Goal: Find specific page/section: Find specific page/section

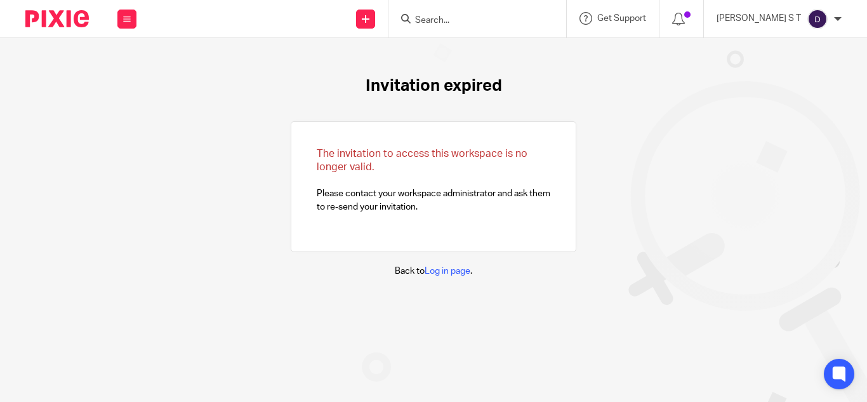
click at [496, 16] on form at bounding box center [481, 19] width 135 height 16
click at [508, 22] on input "Search" at bounding box center [471, 20] width 114 height 11
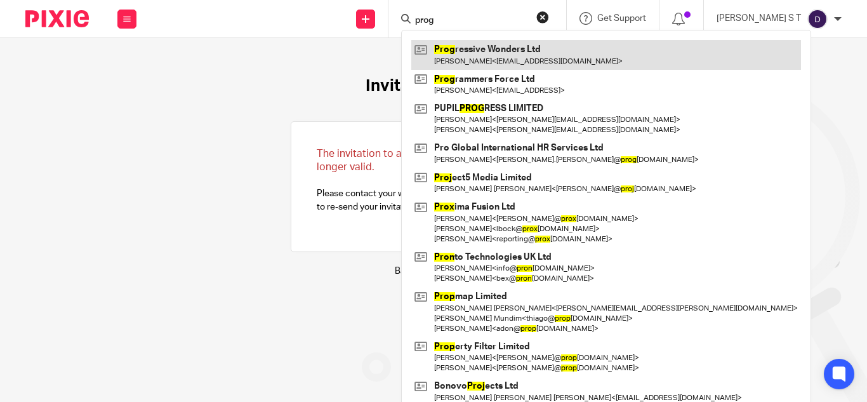
type input "prog"
click at [539, 43] on link at bounding box center [606, 54] width 390 height 29
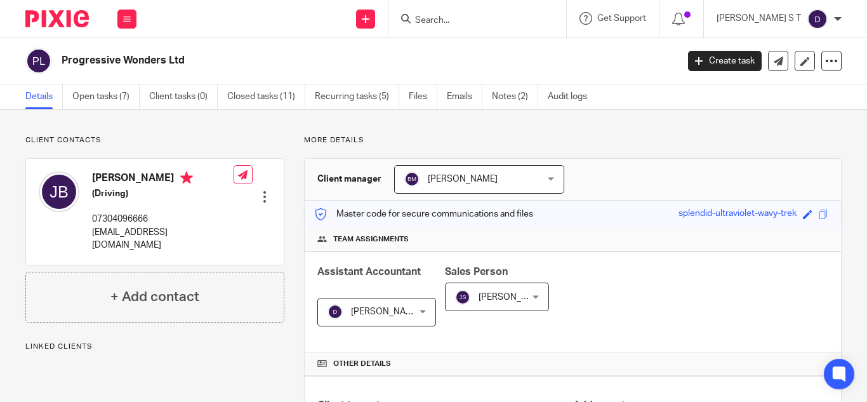
scroll to position [510, 0]
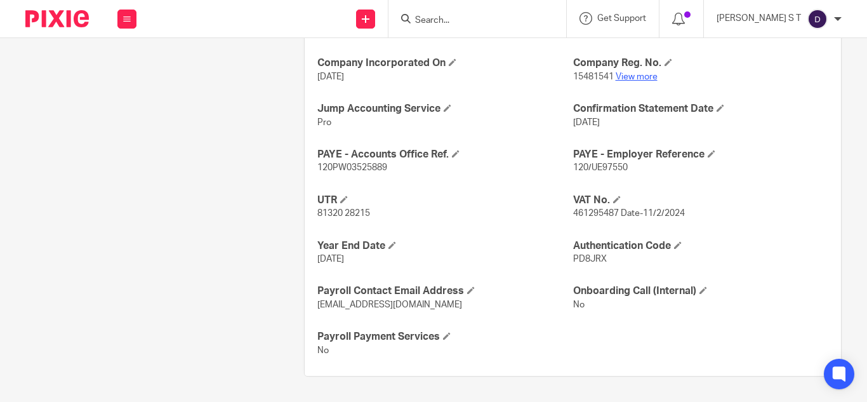
click at [639, 77] on link "View more" at bounding box center [636, 76] width 42 height 9
click at [485, 16] on input "Search" at bounding box center [471, 20] width 114 height 11
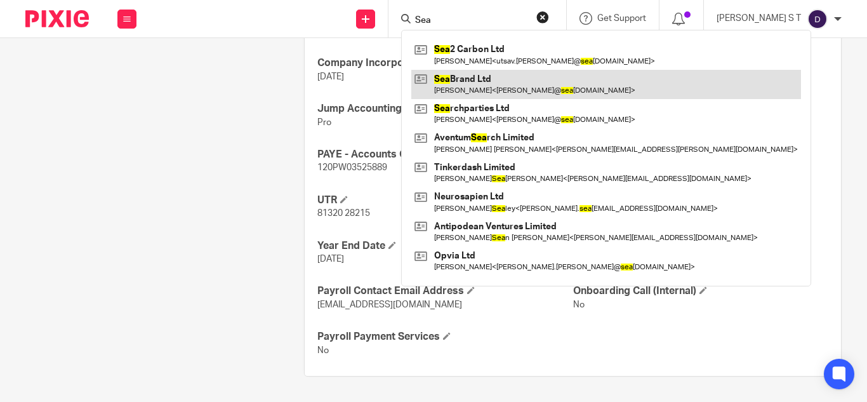
type input "Sea"
click at [518, 81] on link at bounding box center [606, 84] width 390 height 29
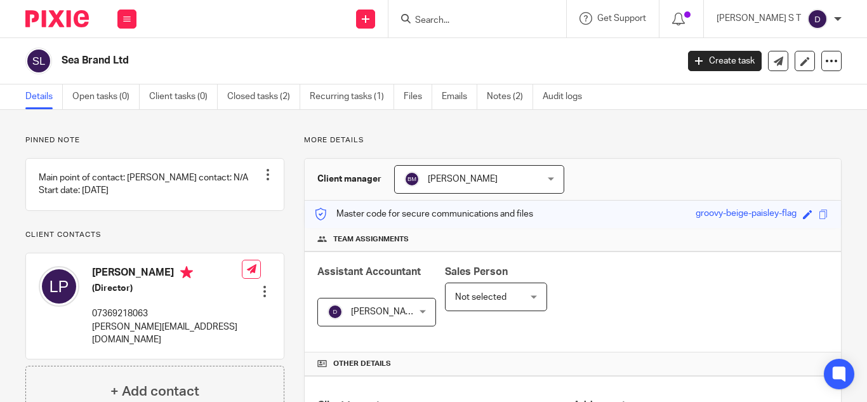
scroll to position [419, 0]
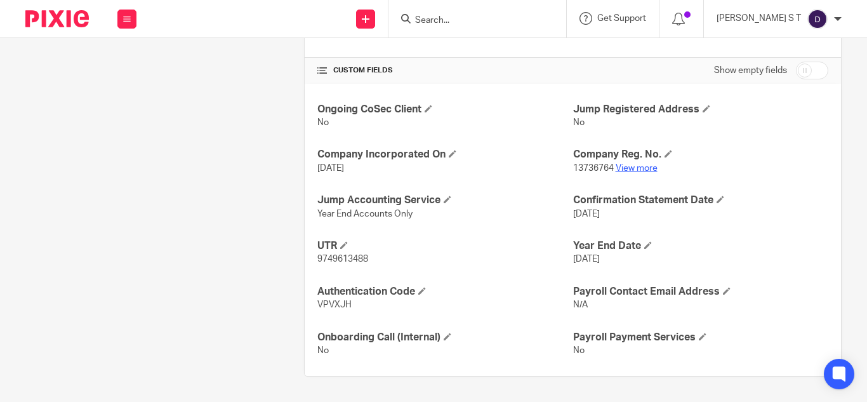
click at [628, 169] on link "View more" at bounding box center [636, 168] width 42 height 9
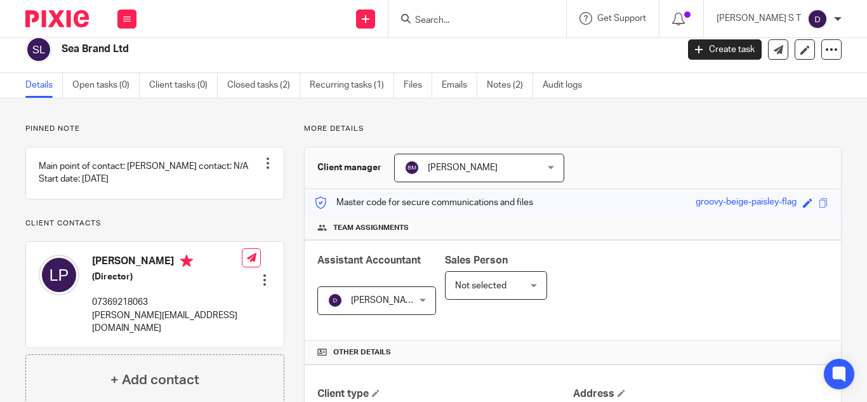
scroll to position [0, 0]
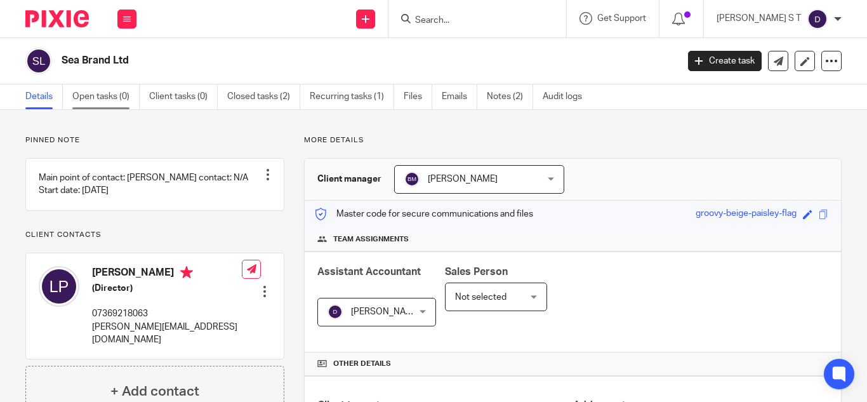
click at [98, 99] on link "Open tasks (0)" at bounding box center [105, 96] width 67 height 25
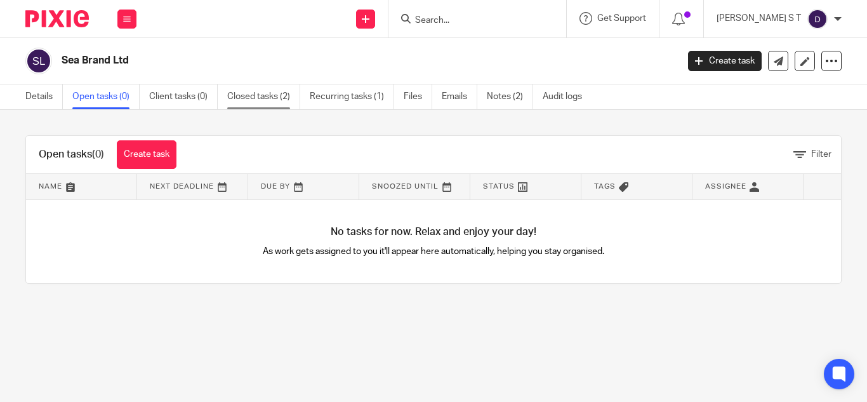
click at [243, 91] on link "Closed tasks (2)" at bounding box center [263, 96] width 73 height 25
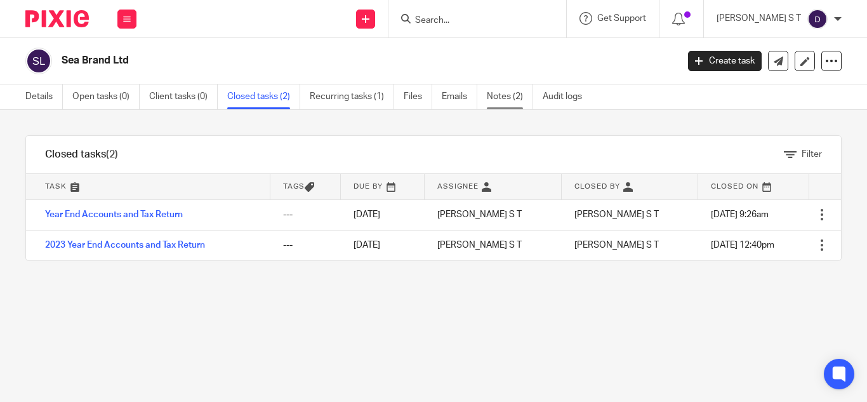
click at [503, 102] on link "Notes (2)" at bounding box center [510, 96] width 46 height 25
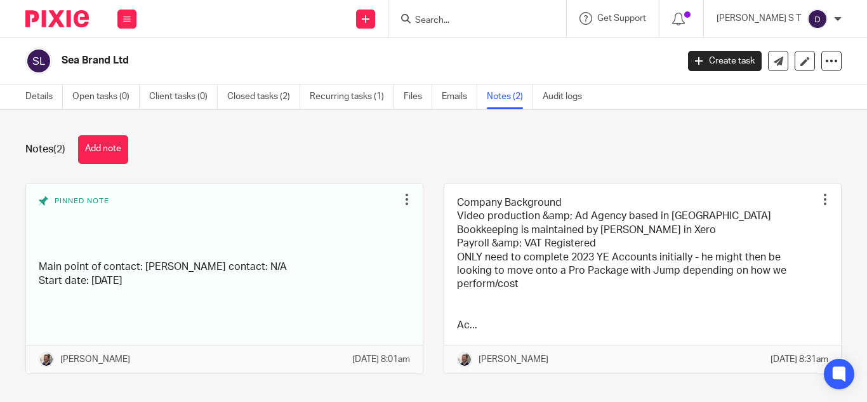
click at [503, 20] on input "Search" at bounding box center [471, 20] width 114 height 11
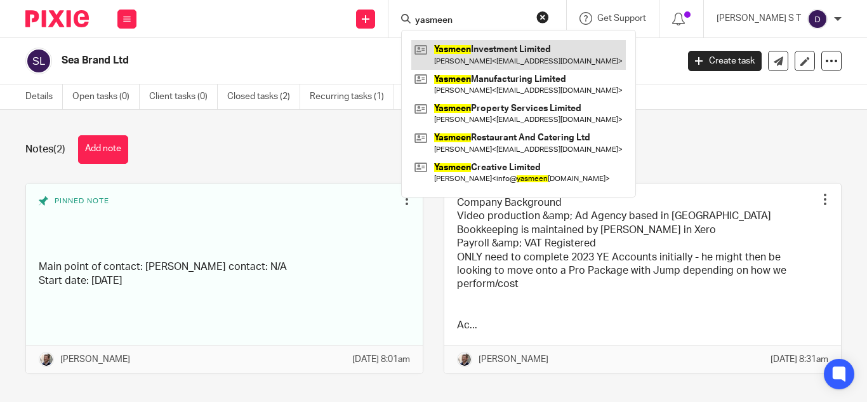
type input "yasmeen"
click at [507, 50] on link at bounding box center [518, 54] width 214 height 29
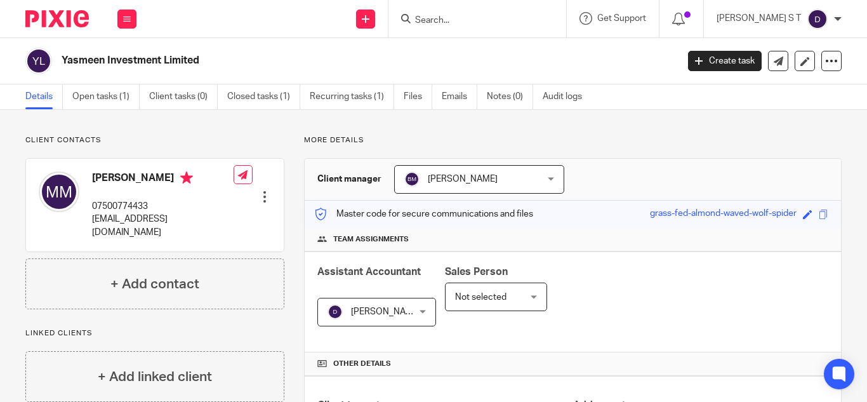
scroll to position [406, 0]
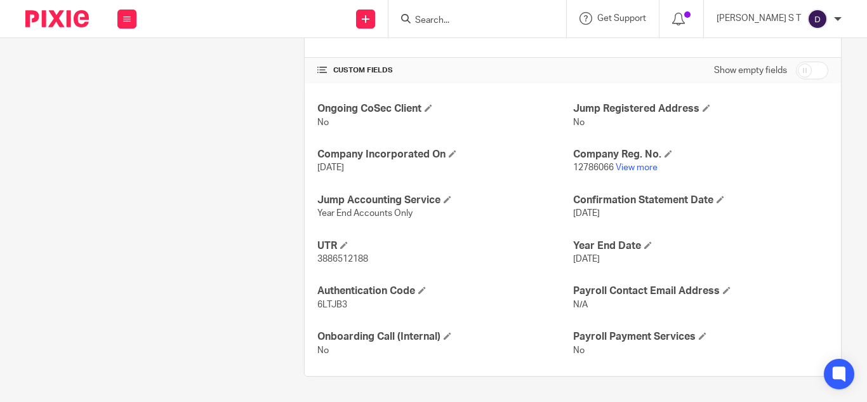
click at [485, 22] on input "Search" at bounding box center [471, 20] width 114 height 11
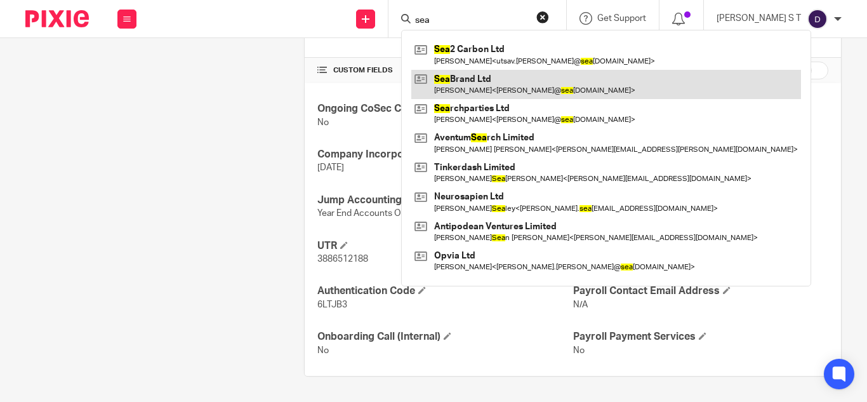
type input "sea"
click at [529, 72] on link at bounding box center [606, 84] width 390 height 29
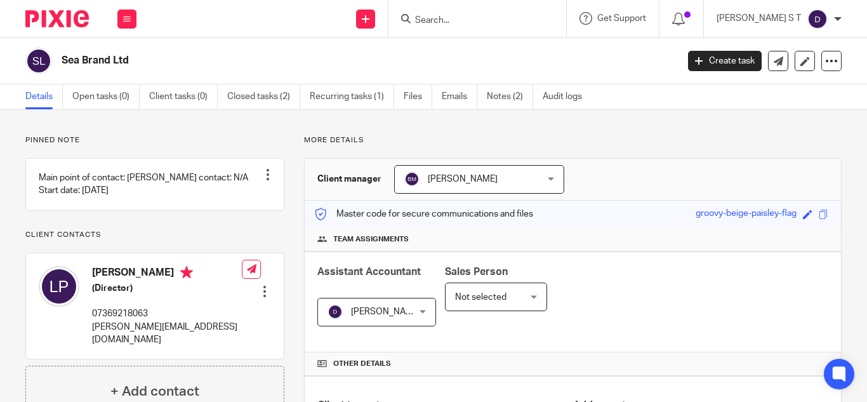
click at [478, 16] on input "Search" at bounding box center [471, 20] width 114 height 11
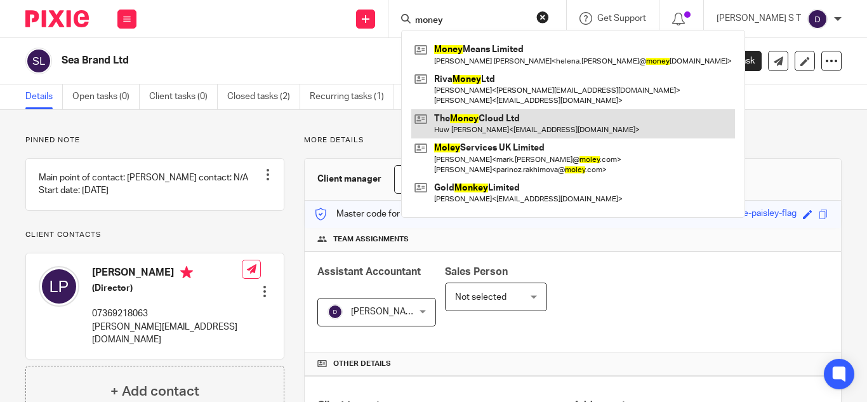
type input "money"
click at [515, 125] on link at bounding box center [573, 123] width 324 height 29
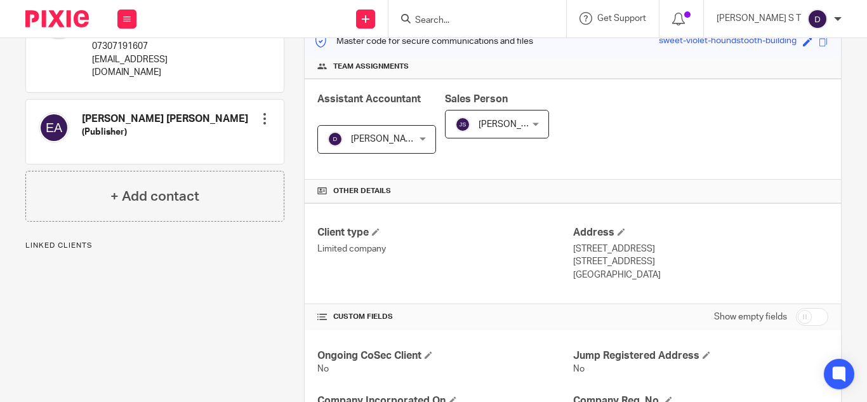
scroll to position [419, 0]
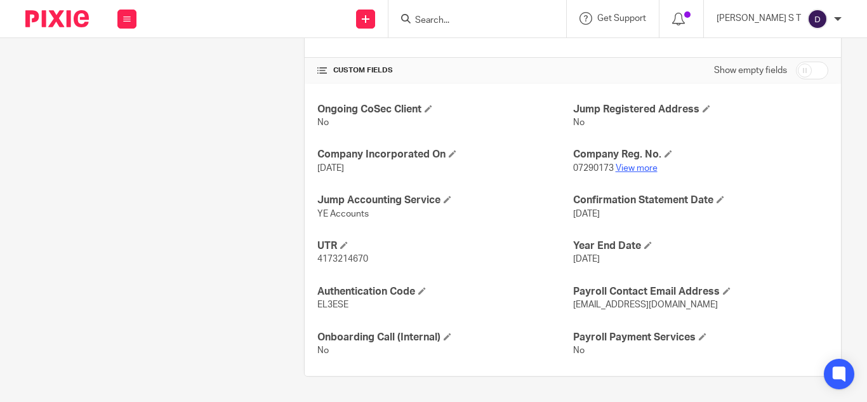
click at [633, 168] on link "View more" at bounding box center [636, 168] width 42 height 9
